Goal: Task Accomplishment & Management: Use online tool/utility

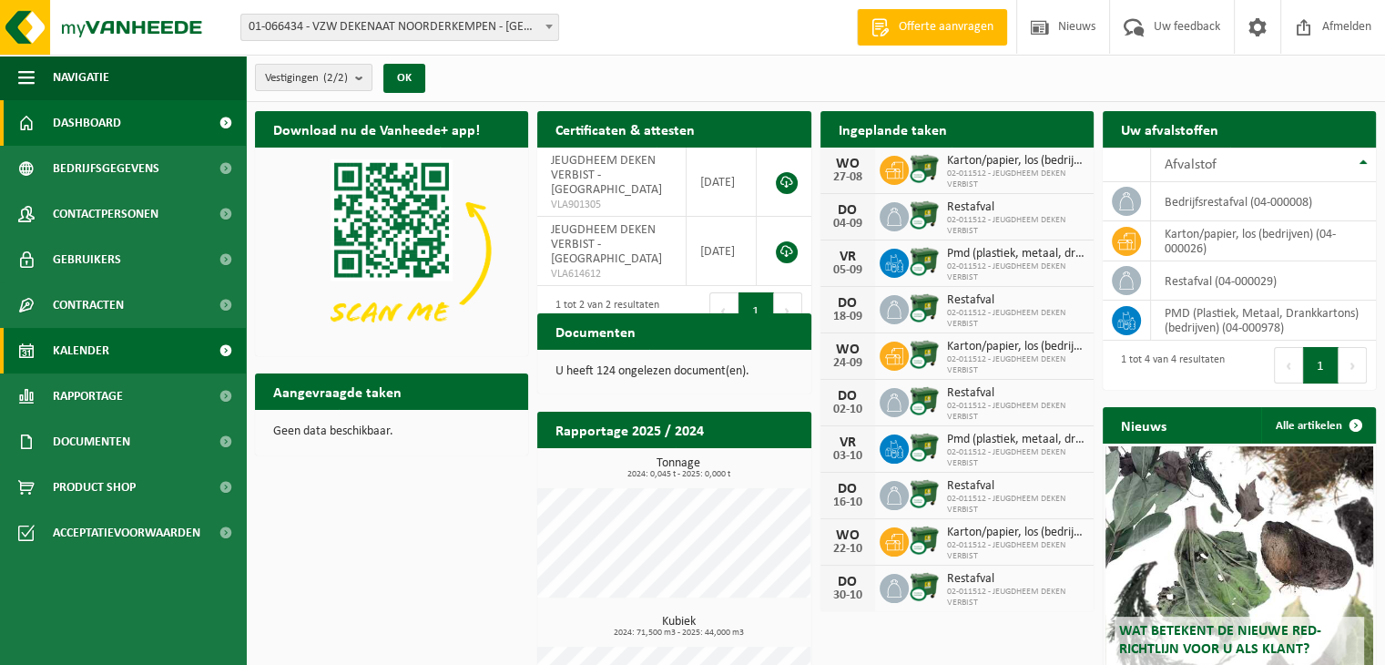
click at [85, 361] on span "Kalender" at bounding box center [81, 351] width 56 height 46
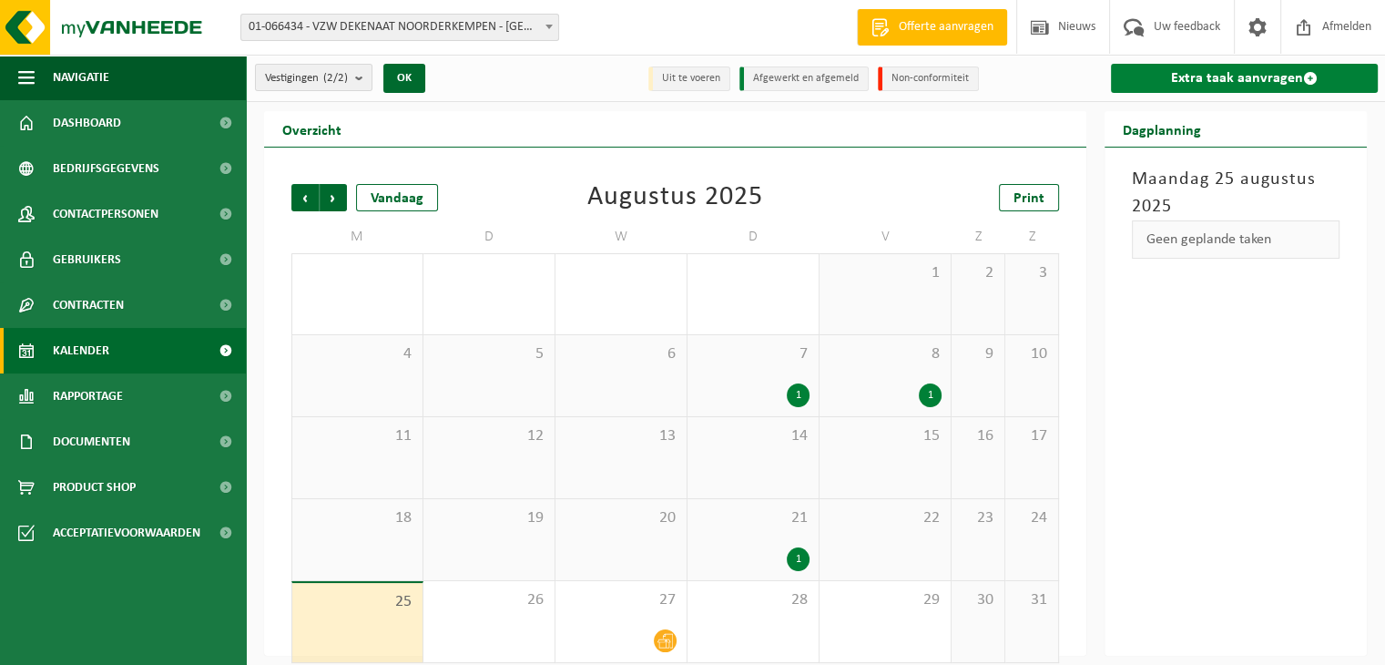
click at [1169, 81] on link "Extra taak aanvragen" at bounding box center [1244, 78] width 267 height 29
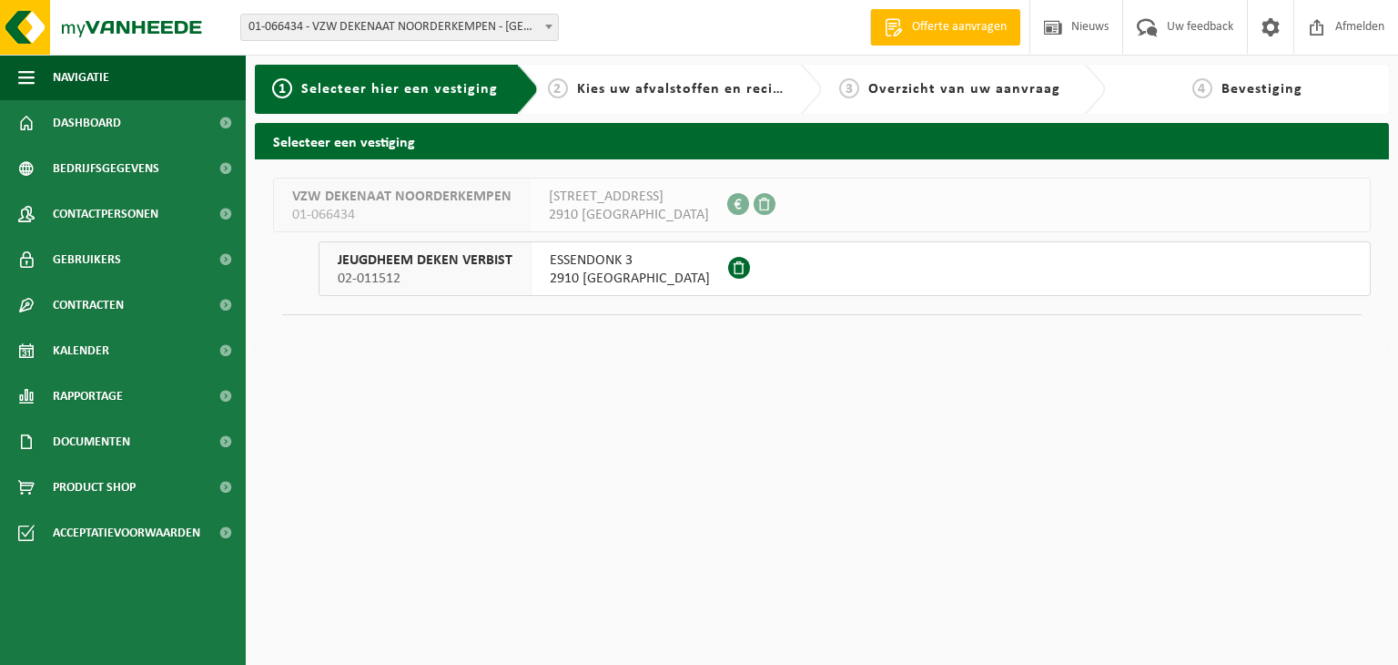
click at [605, 268] on span "ESSENDONK 3" at bounding box center [630, 260] width 160 height 18
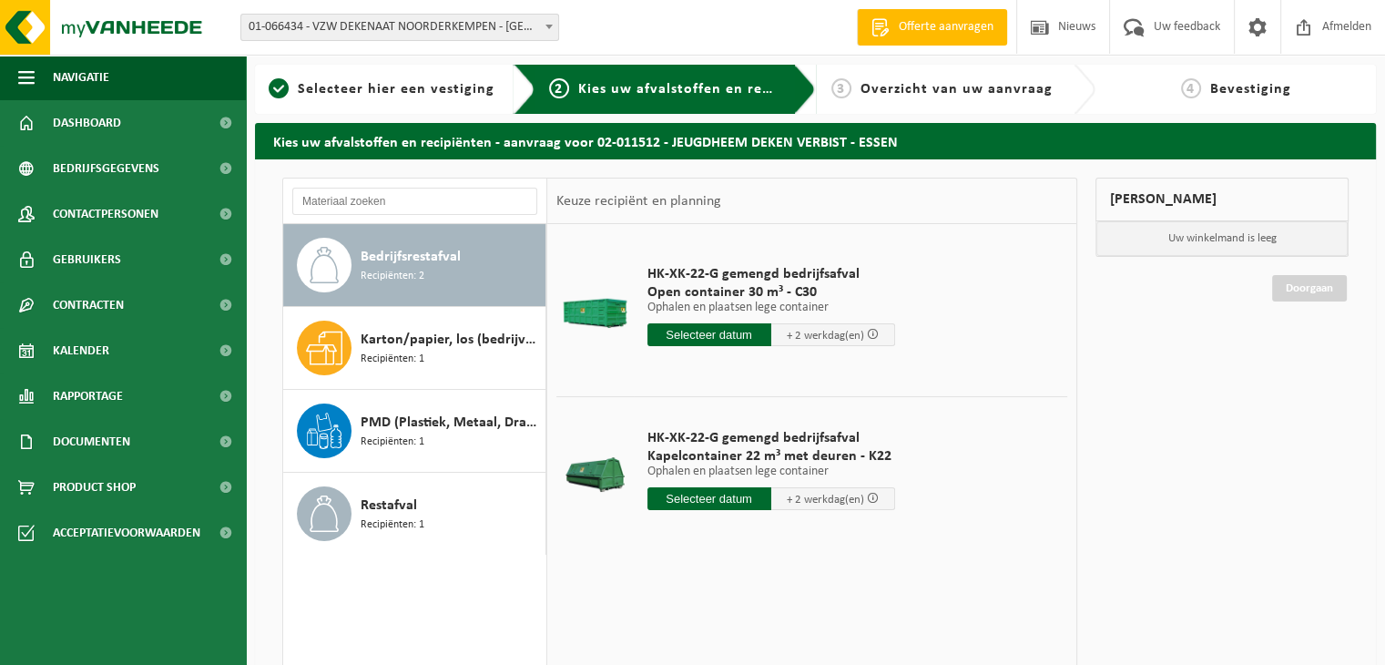
click at [422, 283] on div "Bedrijfsrestafval Recipiënten: 2" at bounding box center [451, 265] width 180 height 55
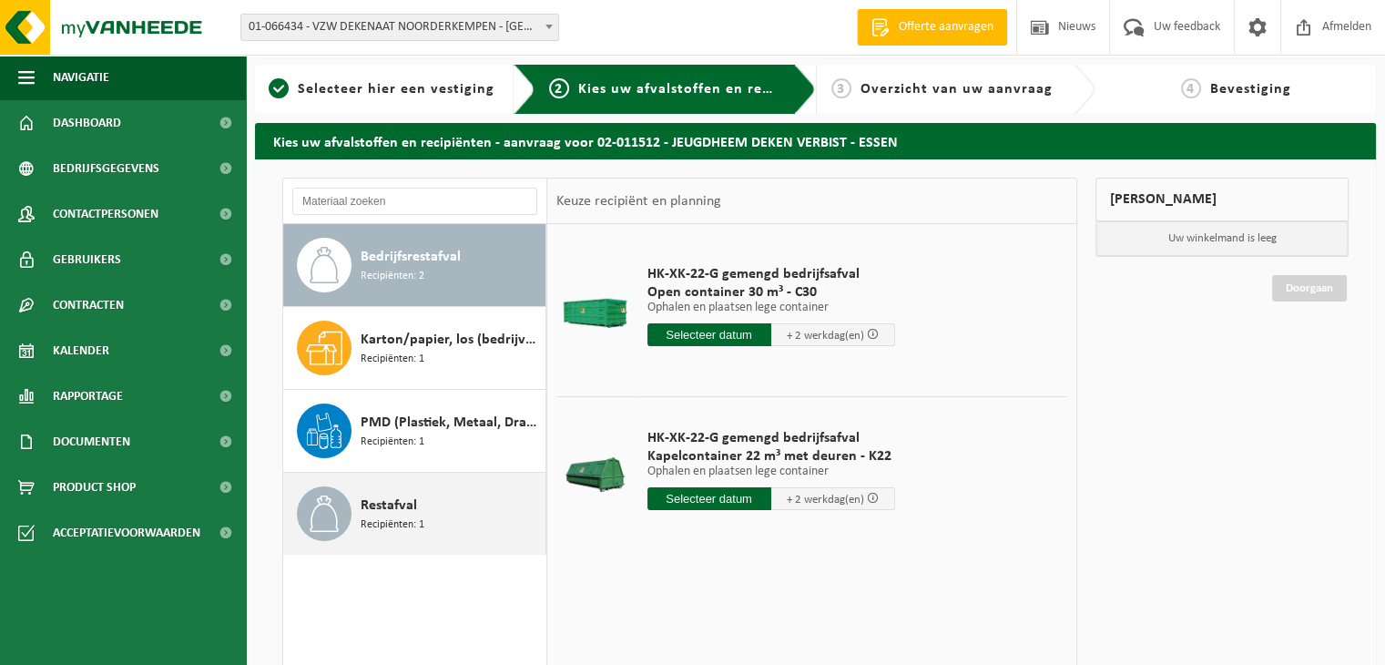
click at [364, 532] on div "Restafval Recipiënten: 1" at bounding box center [451, 513] width 180 height 55
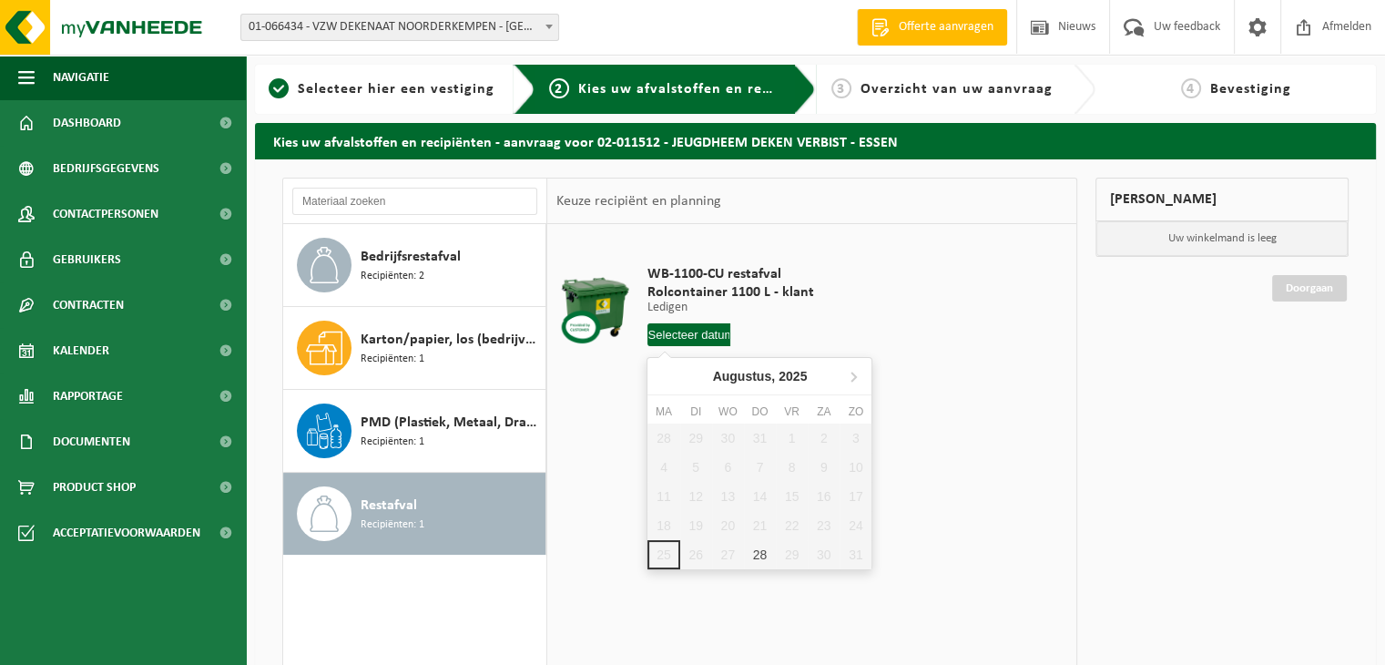
click at [720, 339] on input "text" at bounding box center [689, 334] width 84 height 23
click at [760, 551] on div "28" at bounding box center [760, 554] width 32 height 29
type input "Van 2025-08-28"
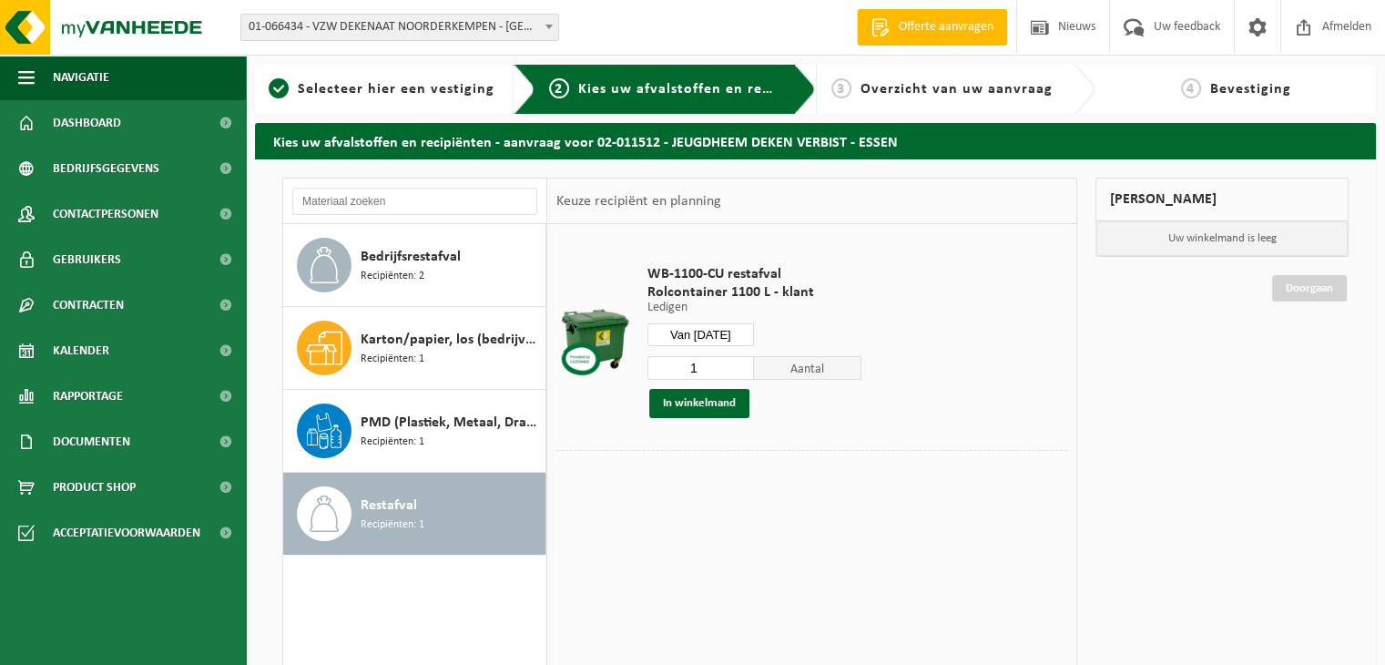
type input "1"
click at [738, 372] on input "1" at bounding box center [700, 368] width 107 height 24
click at [721, 404] on button "In winkelmand" at bounding box center [699, 403] width 100 height 29
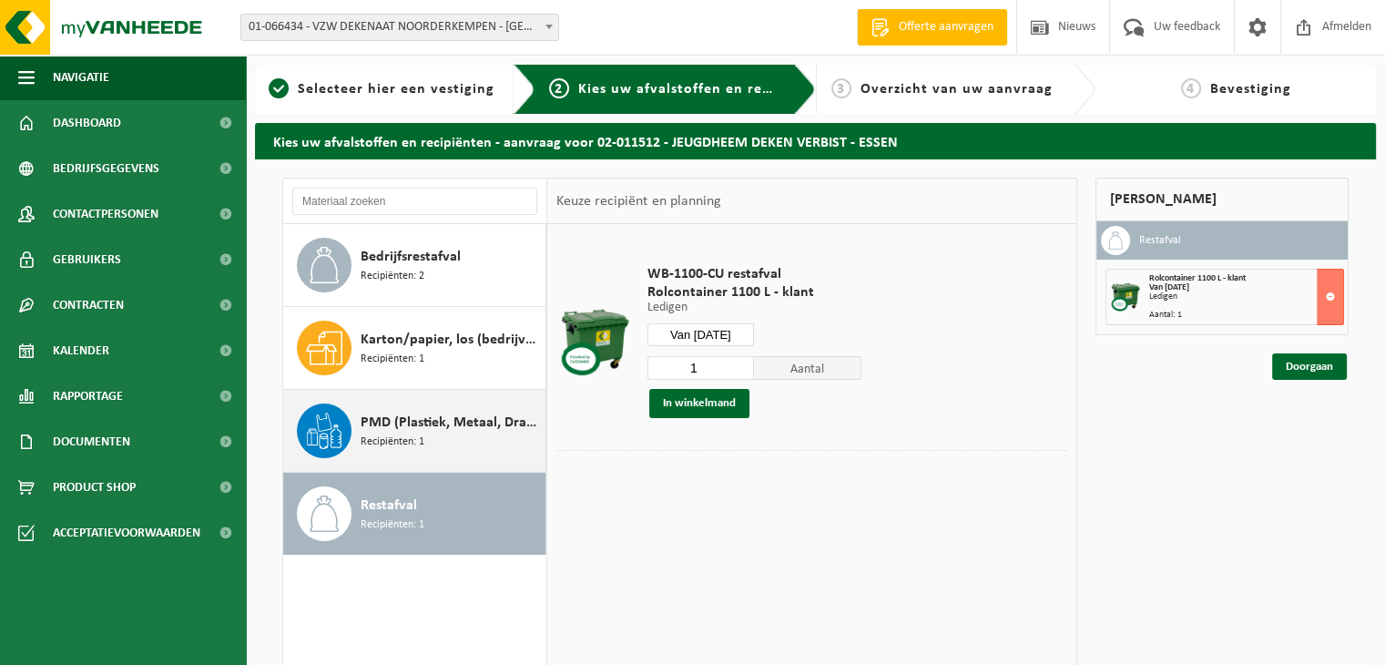
click at [440, 432] on div "PMD (Plastiek, Metaal, Drankkartons) (bedrijven) Recipiënten: 1" at bounding box center [451, 430] width 180 height 55
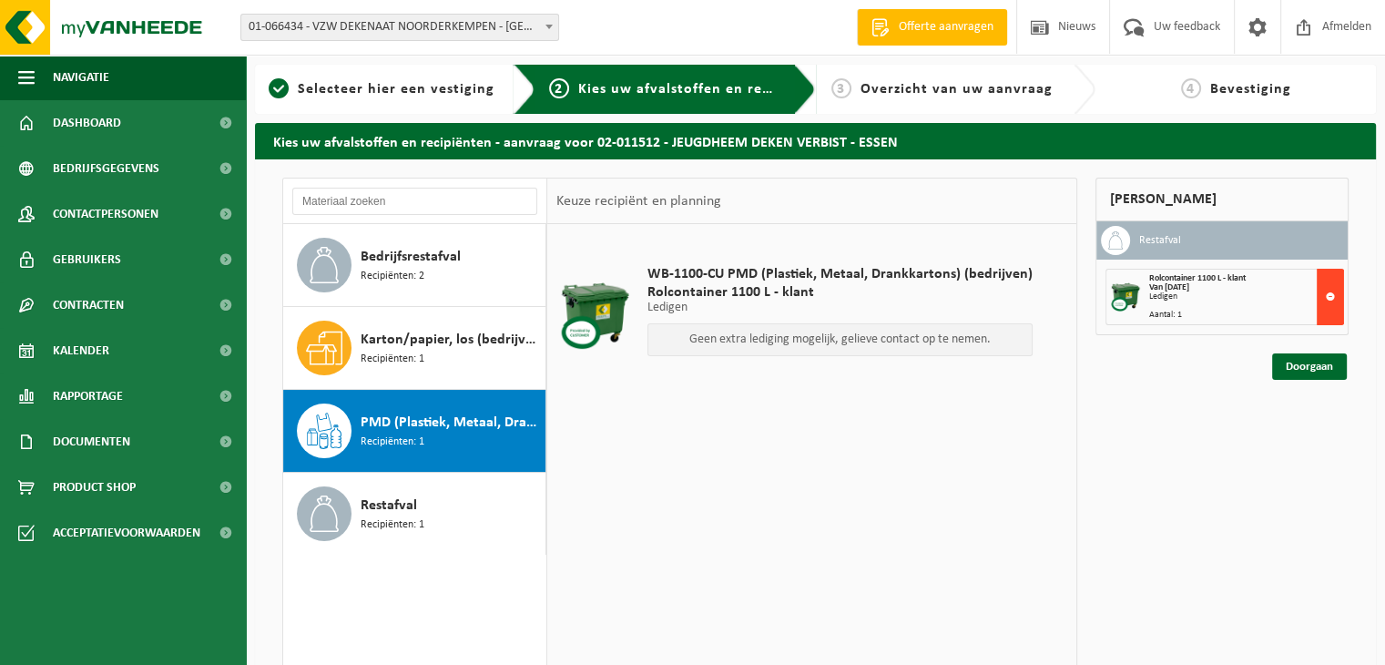
click at [1329, 281] on button at bounding box center [1329, 297] width 27 height 56
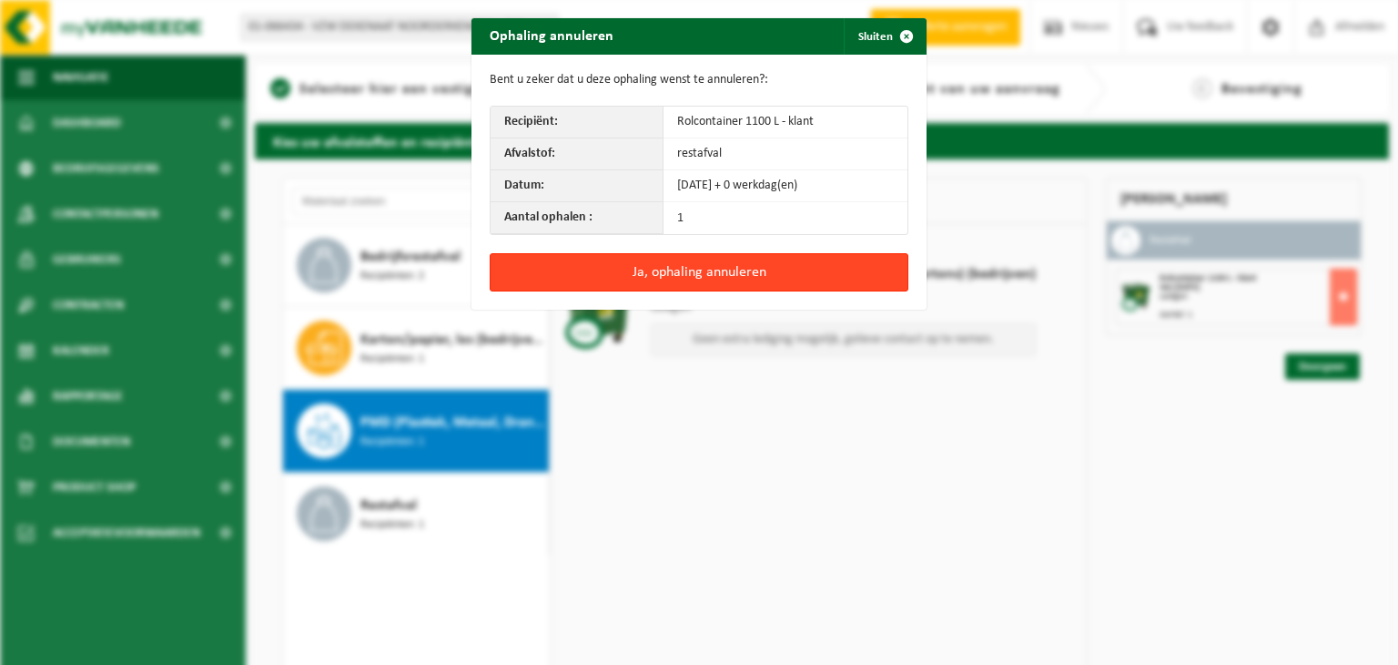
click at [635, 274] on button "Ja, ophaling annuleren" at bounding box center [699, 272] width 419 height 38
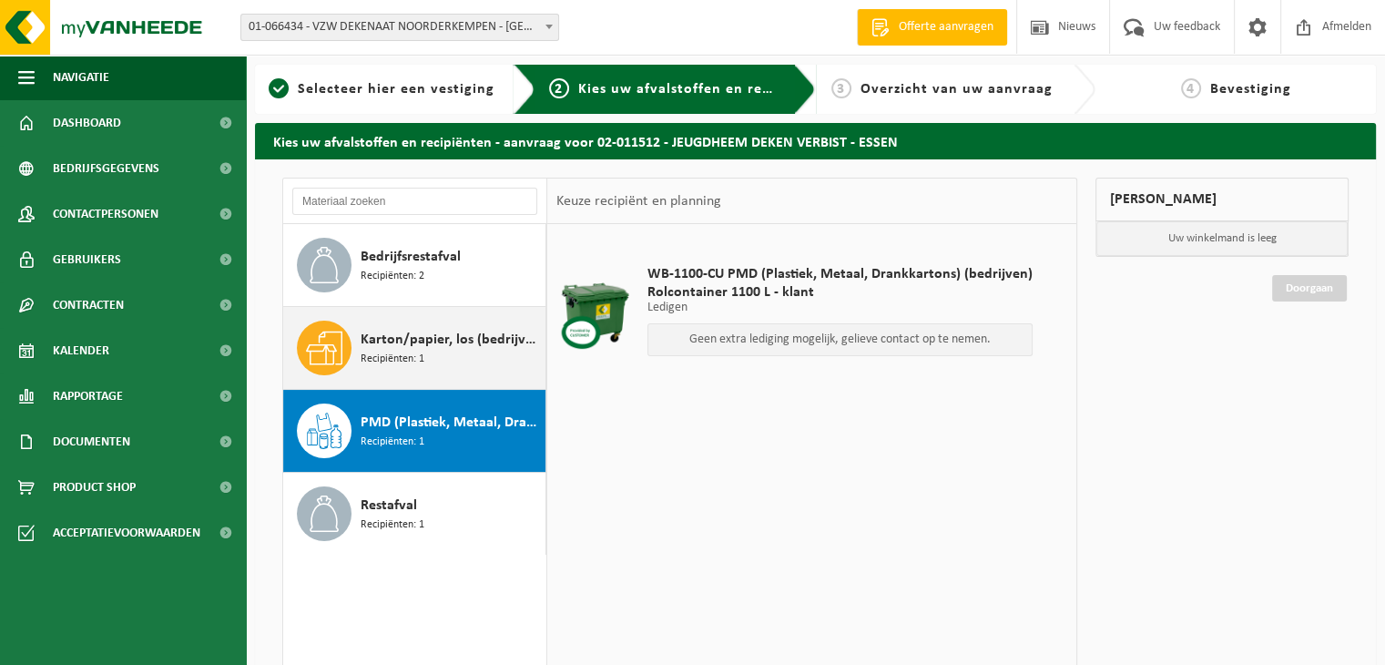
click at [481, 354] on div "Karton/papier, los (bedrijven) Recipiënten: 1" at bounding box center [451, 347] width 180 height 55
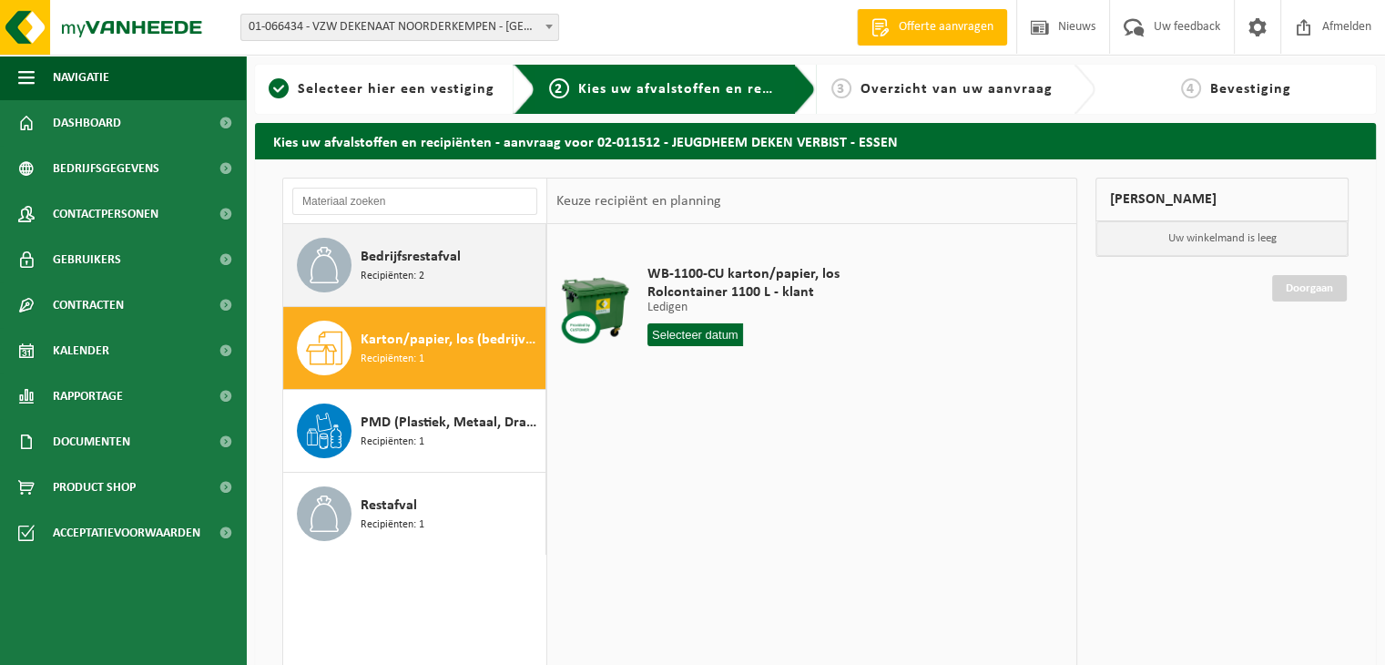
click at [435, 266] on span "Bedrijfsrestafval" at bounding box center [411, 257] width 100 height 22
